Goal: Task Accomplishment & Management: Use online tool/utility

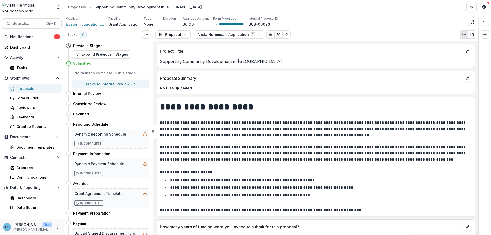
scroll to position [645, 0]
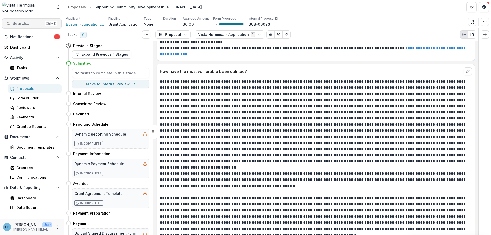
click at [28, 21] on span "Search..." at bounding box center [28, 23] width 30 height 5
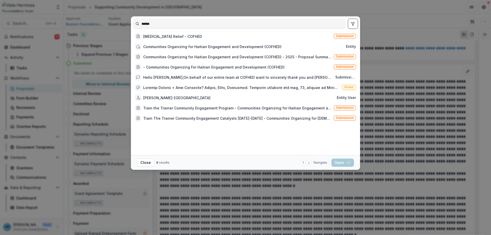
type input "******"
click at [335, 187] on div "****** [MEDICAL_DATA] Relief - COFHED Submission Communities Organizing for Hai…" at bounding box center [245, 117] width 491 height 235
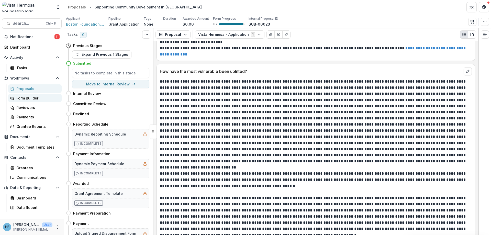
click at [20, 99] on div "Form Builder" at bounding box center [36, 97] width 41 height 5
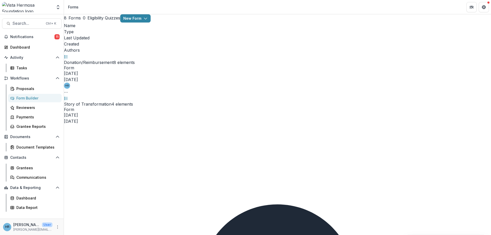
click at [426, 162] on link "Edit" at bounding box center [428, 160] width 55 height 8
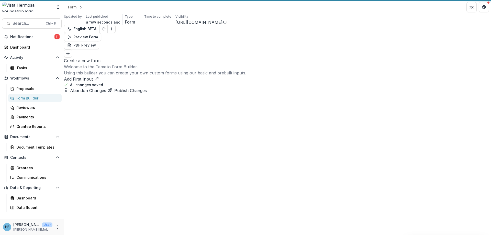
select select "**********"
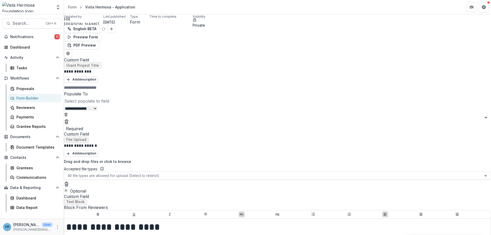
click at [81, 184] on icon "Field Settings" at bounding box center [81, 184] width 0 height 0
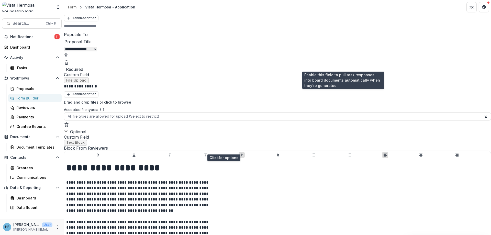
click at [64, 83] on icon at bounding box center [64, 83] width 0 height 0
click at [68, 84] on icon at bounding box center [66, 85] width 3 height 2
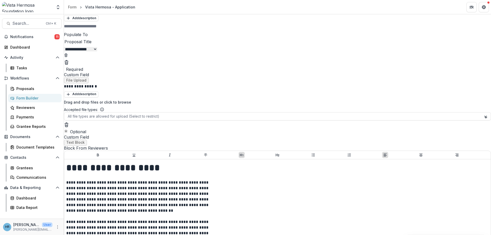
click at [356, 72] on div "Custom Field File Upload" at bounding box center [277, 77] width 427 height 11
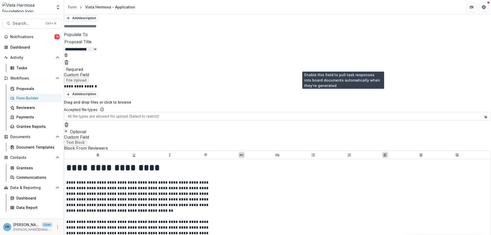
click at [68, 84] on icon at bounding box center [66, 86] width 4 height 4
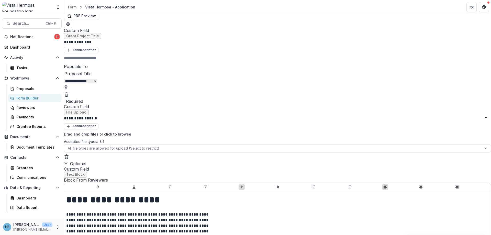
scroll to position [0, 0]
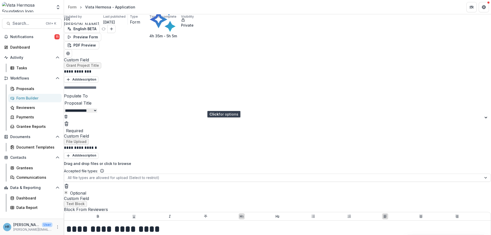
click at [85, 124] on icon "Field Settings" at bounding box center [84, 125] width 4 height 3
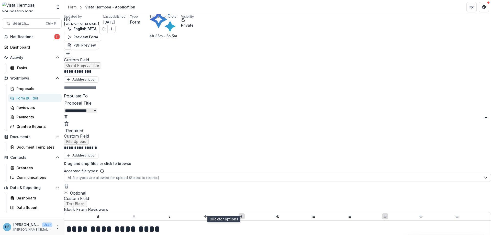
click at [81, 186] on icon "Field Settings" at bounding box center [81, 186] width 0 height 0
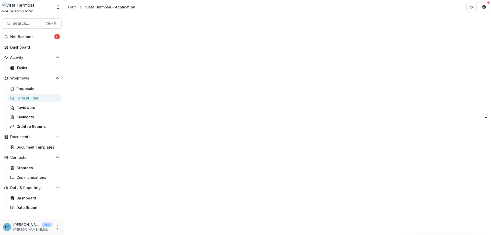
scroll to position [1720, 0]
